Goal: Information Seeking & Learning: Check status

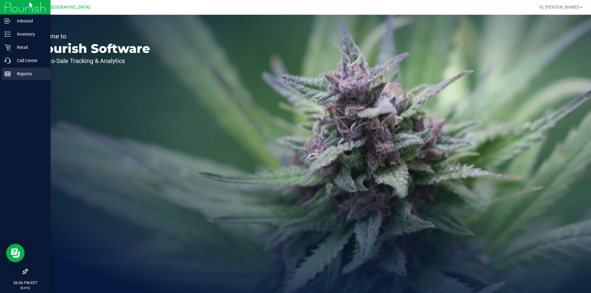
click at [10, 85] on div at bounding box center [25, 173] width 50 height 185
click at [15, 76] on p "Reports" at bounding box center [29, 73] width 37 height 7
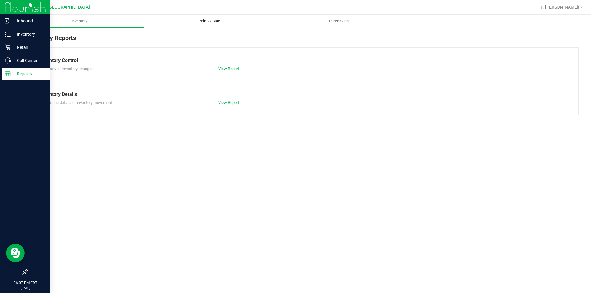
click at [206, 16] on uib-tab-heading "Point of Sale" at bounding box center [209, 21] width 129 height 12
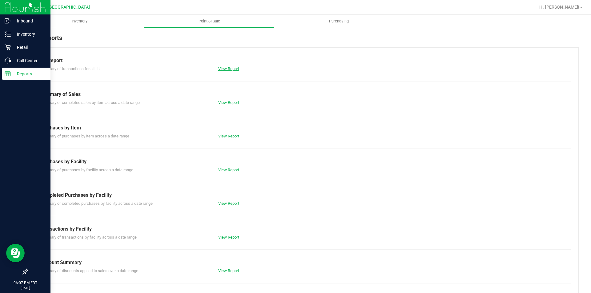
click at [225, 70] on link "View Report" at bounding box center [228, 68] width 21 height 5
